Goal: Task Accomplishment & Management: Complete application form

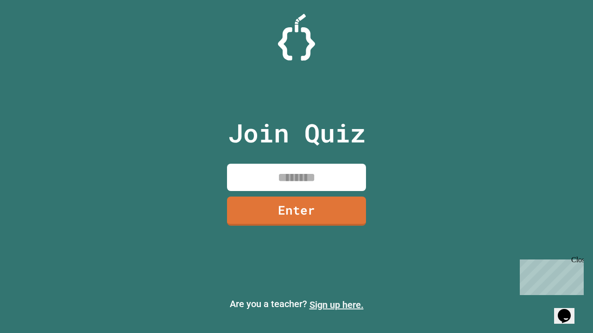
click at [336, 305] on link "Sign up here." at bounding box center [336, 305] width 54 height 11
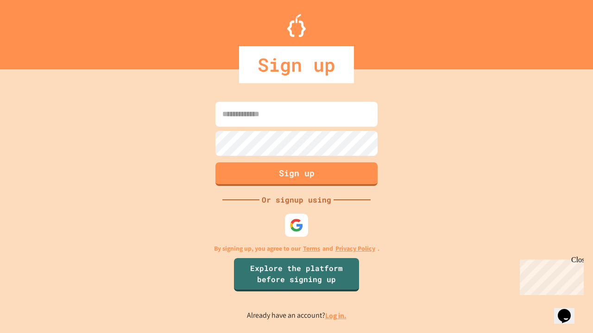
click at [336, 316] on link "Log in." at bounding box center [335, 316] width 21 height 10
